Goal: Complete application form

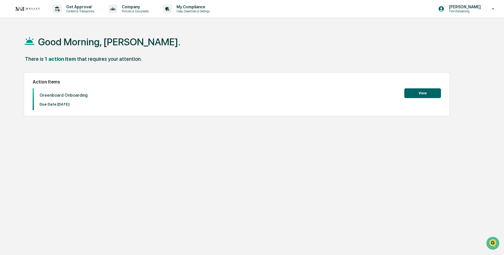
click at [423, 92] on button "View" at bounding box center [422, 93] width 37 height 10
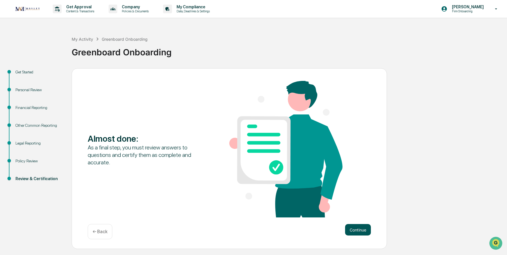
click at [355, 229] on button "Continue" at bounding box center [358, 229] width 26 height 11
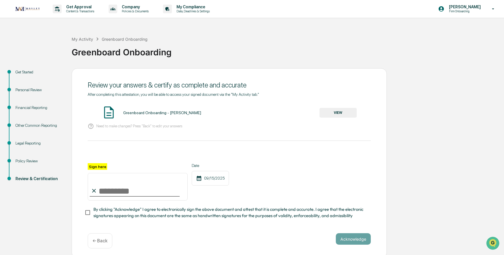
click at [346, 113] on button "VIEW" at bounding box center [337, 113] width 37 height 10
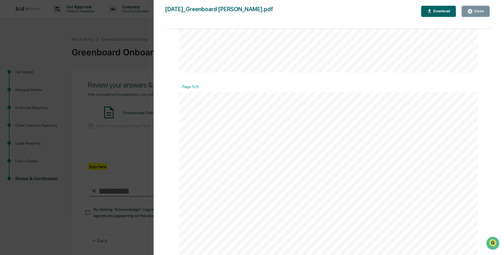
scroll to position [1718, 0]
click at [483, 15] on button "Close" at bounding box center [475, 11] width 28 height 11
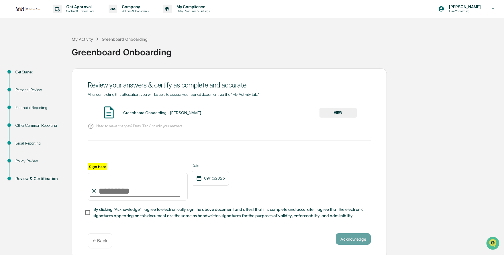
click at [34, 108] on div "Financial Reporting" at bounding box center [38, 108] width 47 height 6
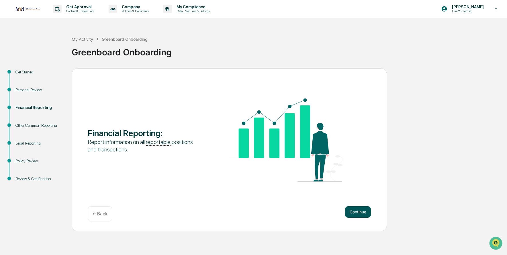
click at [351, 214] on button "Continue" at bounding box center [358, 211] width 26 height 11
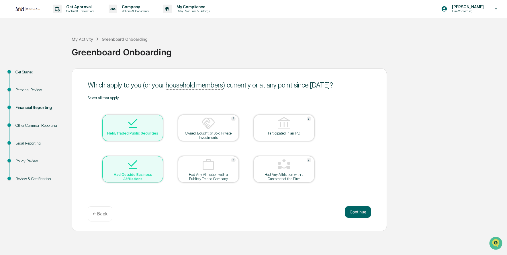
click at [140, 159] on div at bounding box center [132, 164] width 57 height 15
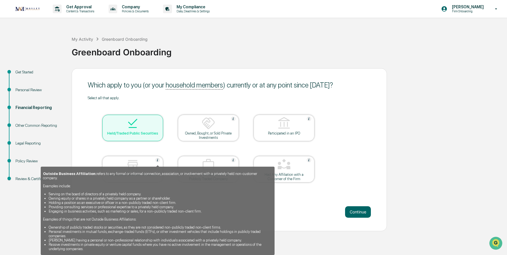
click at [157, 161] on img at bounding box center [157, 159] width 5 height 5
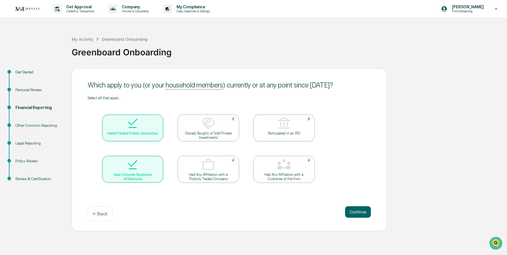
click at [157, 161] on div at bounding box center [132, 164] width 57 height 15
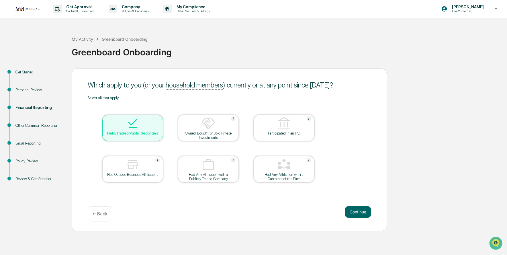
click at [123, 165] on div at bounding box center [132, 164] width 57 height 15
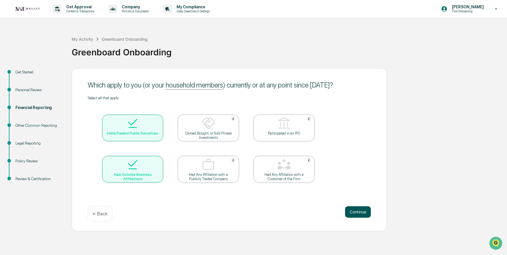
click at [361, 213] on button "Continue" at bounding box center [358, 211] width 26 height 11
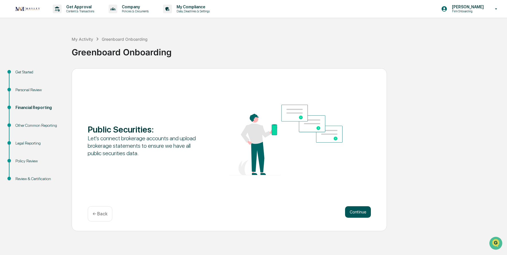
click at [363, 213] on button "Continue" at bounding box center [358, 211] width 26 height 11
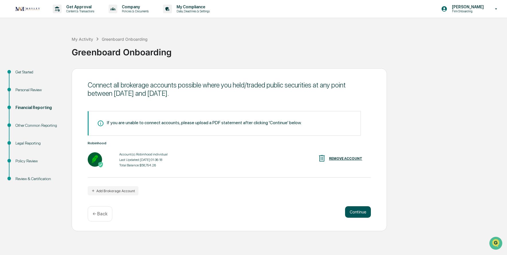
click at [346, 214] on button "Continue" at bounding box center [358, 211] width 26 height 11
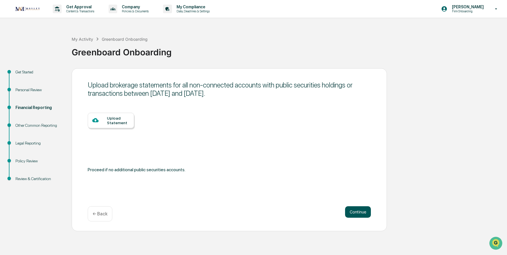
click at [352, 211] on button "Continue" at bounding box center [358, 211] width 26 height 11
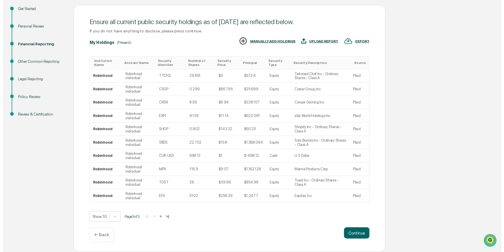
scroll to position [66, 0]
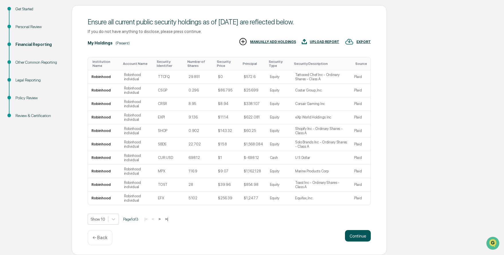
click at [351, 236] on button "Continue" at bounding box center [358, 235] width 26 height 11
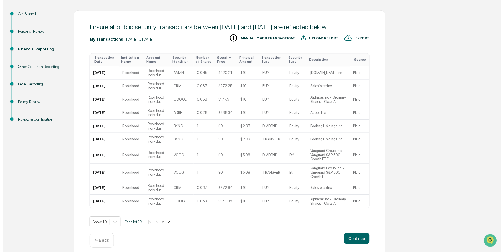
scroll to position [67, 0]
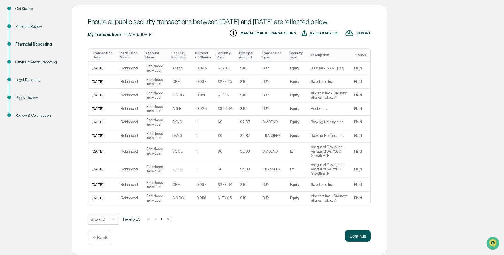
click at [353, 231] on button "Continue" at bounding box center [358, 235] width 26 height 11
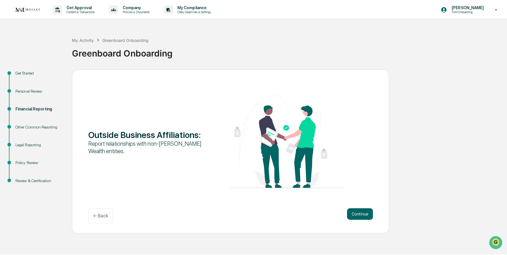
scroll to position [0, 0]
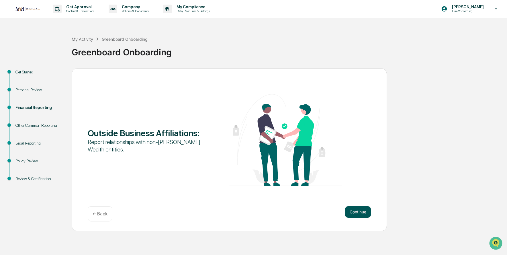
click at [358, 215] on button "Continue" at bounding box center [358, 211] width 26 height 11
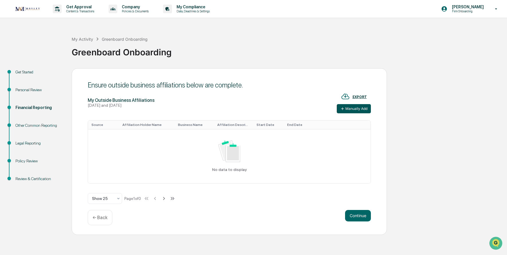
click at [344, 111] on button "Manually Add" at bounding box center [353, 108] width 34 height 9
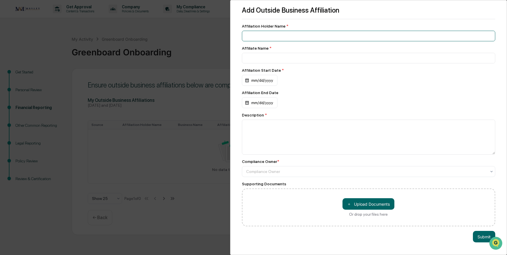
click at [270, 34] on input at bounding box center [368, 36] width 253 height 11
type input "**********"
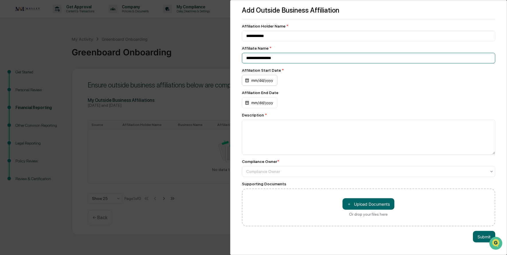
type input "**********"
click at [250, 80] on div "mm/dd/yyyy" at bounding box center [260, 80] width 36 height 11
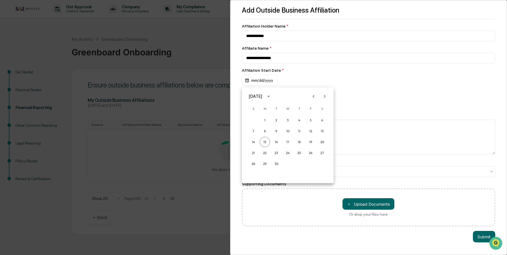
click at [273, 97] on button "calendar view is open, switch to year view" at bounding box center [268, 96] width 9 height 9
click at [283, 142] on button "2024" at bounding box center [287, 143] width 21 height 10
click at [256, 140] on button "[DATE]" at bounding box center [257, 140] width 21 height 10
click at [300, 79] on div at bounding box center [253, 127] width 507 height 255
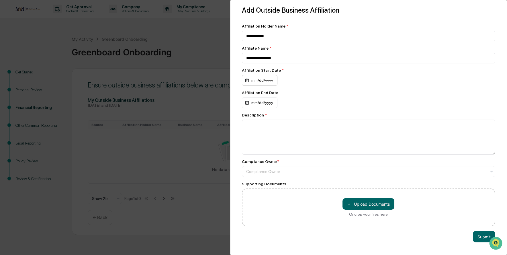
click at [263, 81] on div "mm/dd/yyyy" at bounding box center [260, 80] width 36 height 11
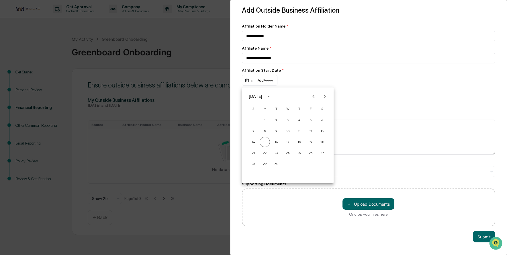
click at [273, 96] on button "calendar view is open, switch to year view" at bounding box center [268, 96] width 9 height 9
click at [285, 143] on button "2024" at bounding box center [287, 143] width 21 height 10
click at [260, 139] on button "[DATE]" at bounding box center [257, 140] width 21 height 10
click at [266, 120] on button "1" at bounding box center [264, 120] width 10 height 10
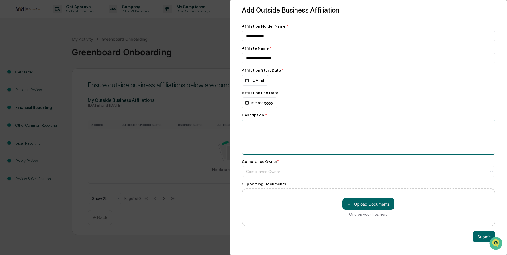
click at [271, 131] on textarea at bounding box center [368, 136] width 253 height 35
type textarea "*"
click at [269, 127] on textarea "**********" at bounding box center [367, 136] width 251 height 35
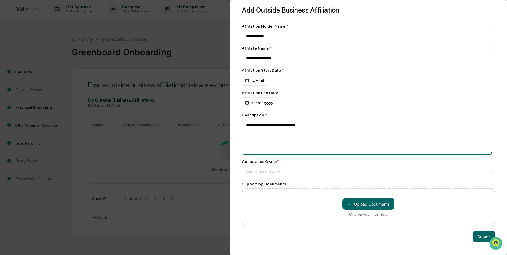
drag, startPoint x: 295, startPoint y: 128, endPoint x: 273, endPoint y: 130, distance: 22.4
click at [273, 130] on textarea "**********" at bounding box center [367, 136] width 251 height 35
click at [260, 141] on textarea "**********" at bounding box center [367, 136] width 251 height 35
click at [255, 172] on div at bounding box center [366, 171] width 240 height 6
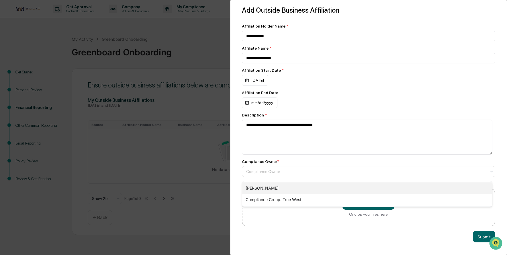
click at [259, 189] on div "[PERSON_NAME]" at bounding box center [367, 187] width 250 height 11
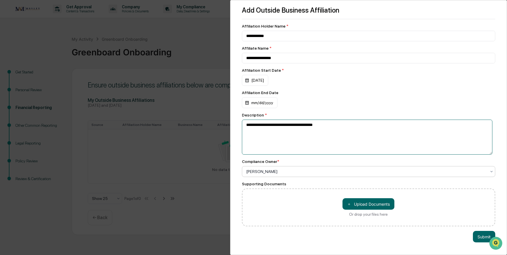
click at [243, 129] on textarea "**********" at bounding box center [367, 136] width 251 height 35
click at [379, 127] on textarea "**********" at bounding box center [367, 136] width 251 height 35
type textarea "**********"
click at [476, 238] on button "Submit" at bounding box center [483, 236] width 22 height 11
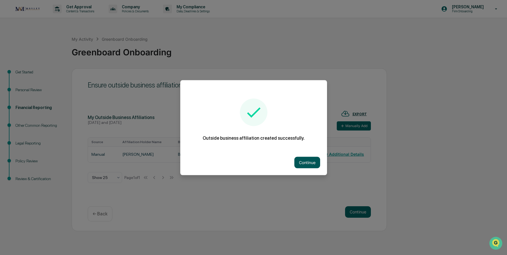
click at [302, 161] on button "Continue" at bounding box center [307, 161] width 26 height 11
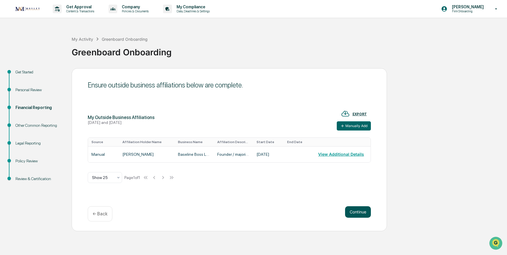
click at [355, 211] on button "Continue" at bounding box center [358, 211] width 26 height 11
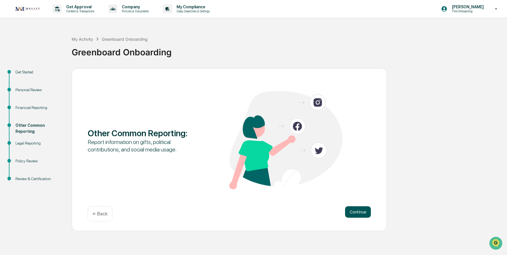
click at [348, 212] on button "Continue" at bounding box center [358, 211] width 26 height 11
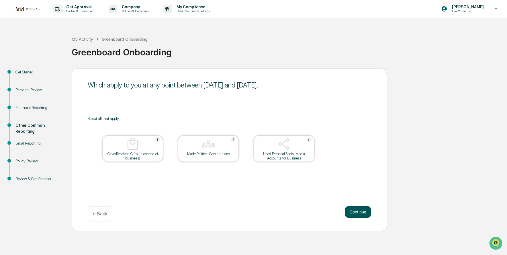
click at [349, 212] on button "Continue" at bounding box center [358, 211] width 26 height 11
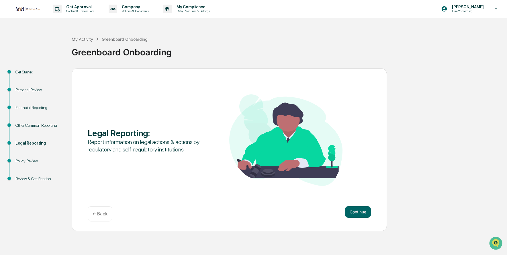
click at [349, 212] on button "Continue" at bounding box center [358, 211] width 26 height 11
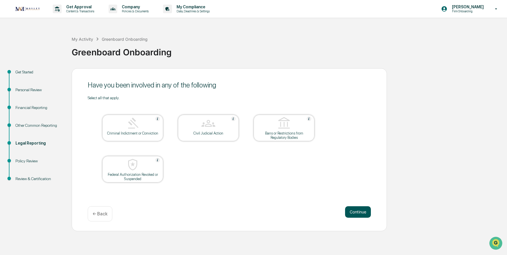
click at [360, 213] on button "Continue" at bounding box center [358, 211] width 26 height 11
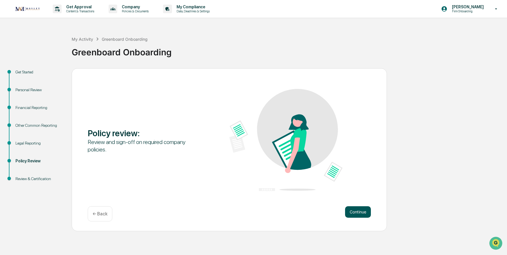
click at [363, 212] on button "Continue" at bounding box center [358, 211] width 26 height 11
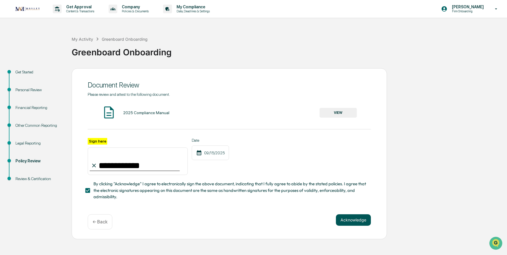
click at [338, 224] on button "Acknowledge" at bounding box center [353, 219] width 35 height 11
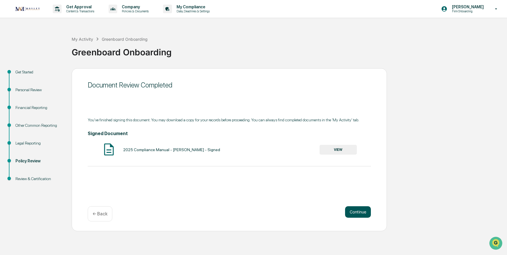
click at [357, 215] on button "Continue" at bounding box center [358, 211] width 26 height 11
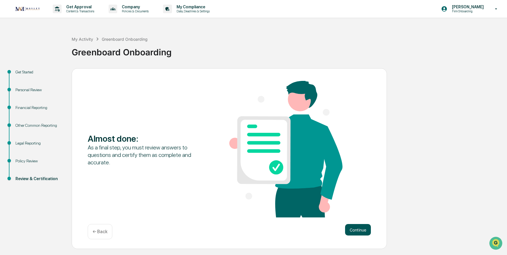
click at [347, 227] on button "Continue" at bounding box center [358, 229] width 26 height 11
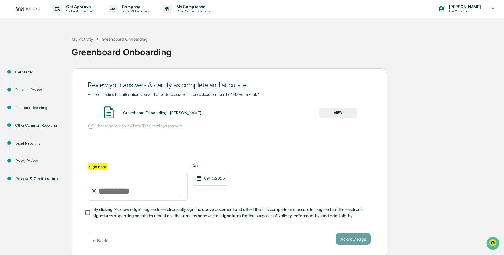
click at [350, 111] on button "VIEW" at bounding box center [337, 113] width 37 height 10
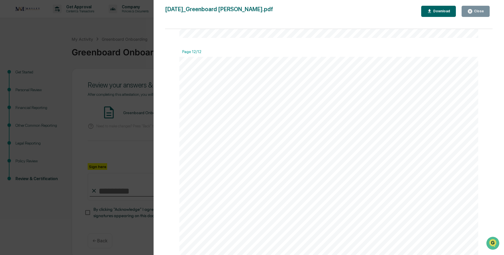
scroll to position [4868, 0]
click at [480, 9] on div "Close" at bounding box center [475, 11] width 17 height 5
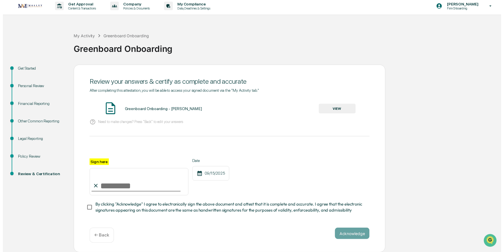
scroll to position [6, 0]
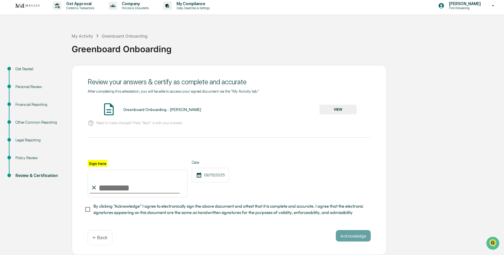
click at [147, 180] on input "Sign here" at bounding box center [138, 183] width 100 height 27
type input "**********"
click at [253, 187] on div "**********" at bounding box center [229, 178] width 283 height 37
click at [343, 233] on button "Acknowledge" at bounding box center [353, 235] width 35 height 11
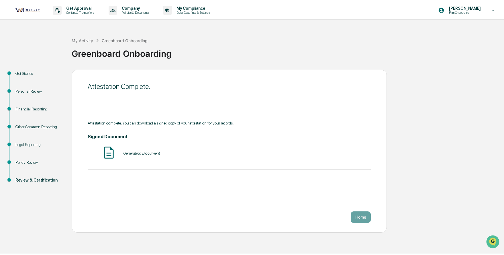
scroll to position [0, 0]
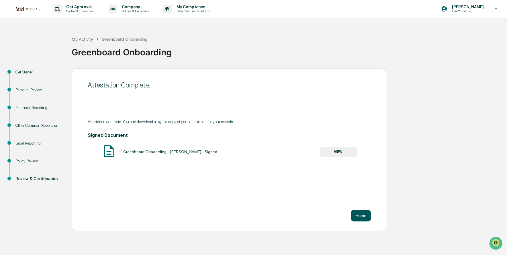
click at [360, 218] on button "Home" at bounding box center [360, 215] width 20 height 11
